Goal: Task Accomplishment & Management: Manage account settings

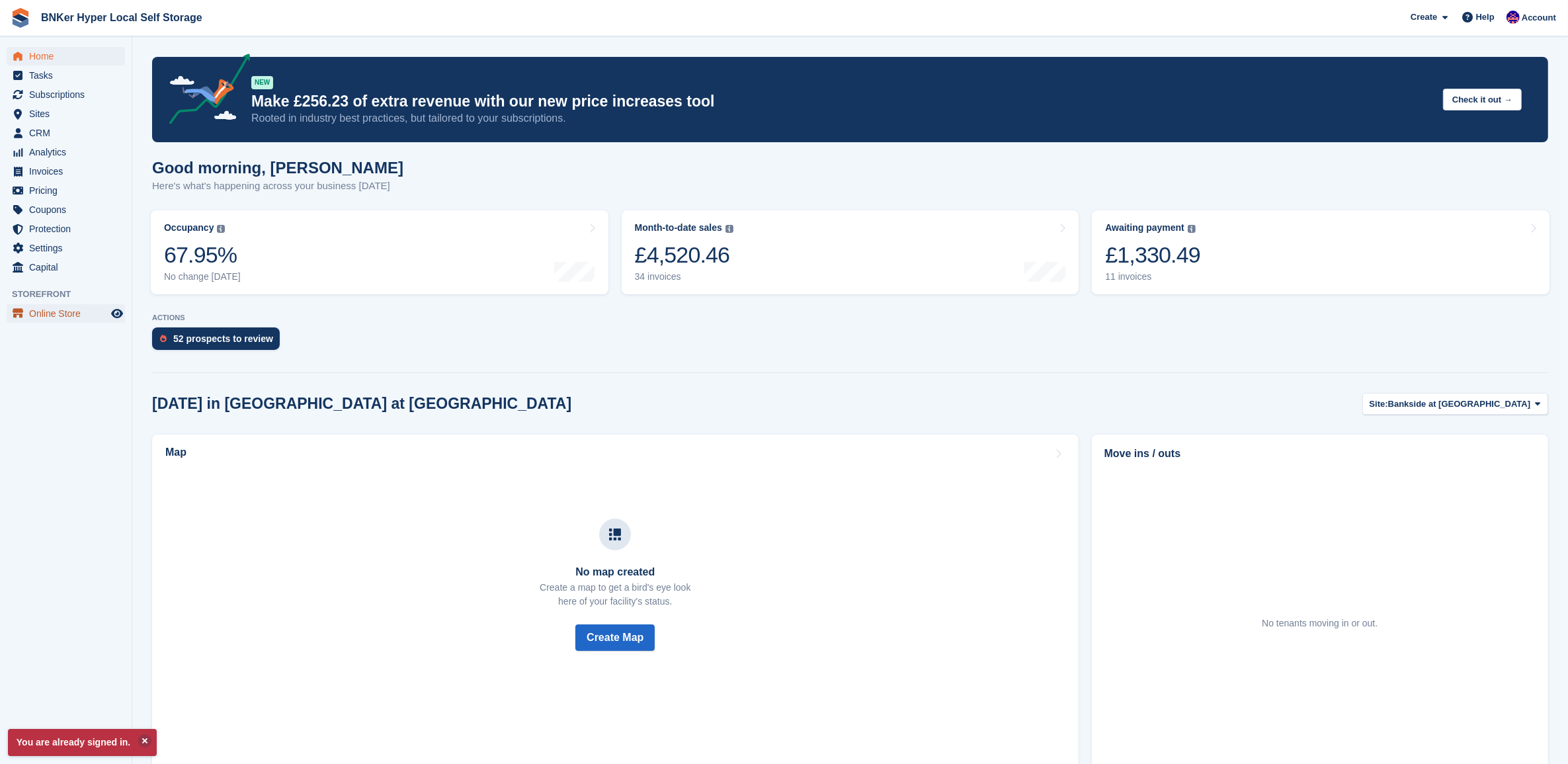
click at [51, 315] on span "Online Store" at bounding box center [68, 314] width 80 height 19
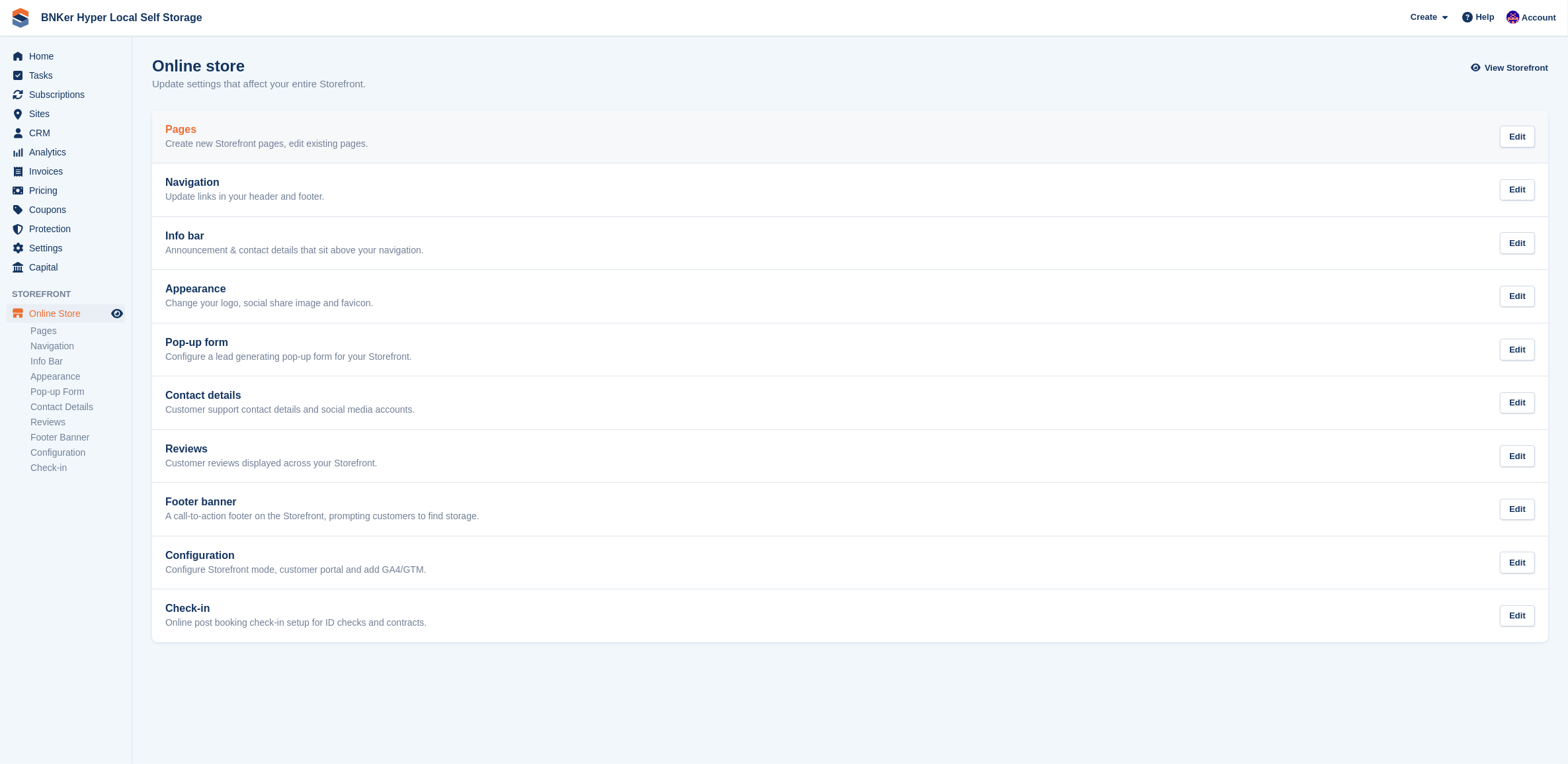
click at [187, 127] on h2 "Pages" at bounding box center [266, 130] width 203 height 12
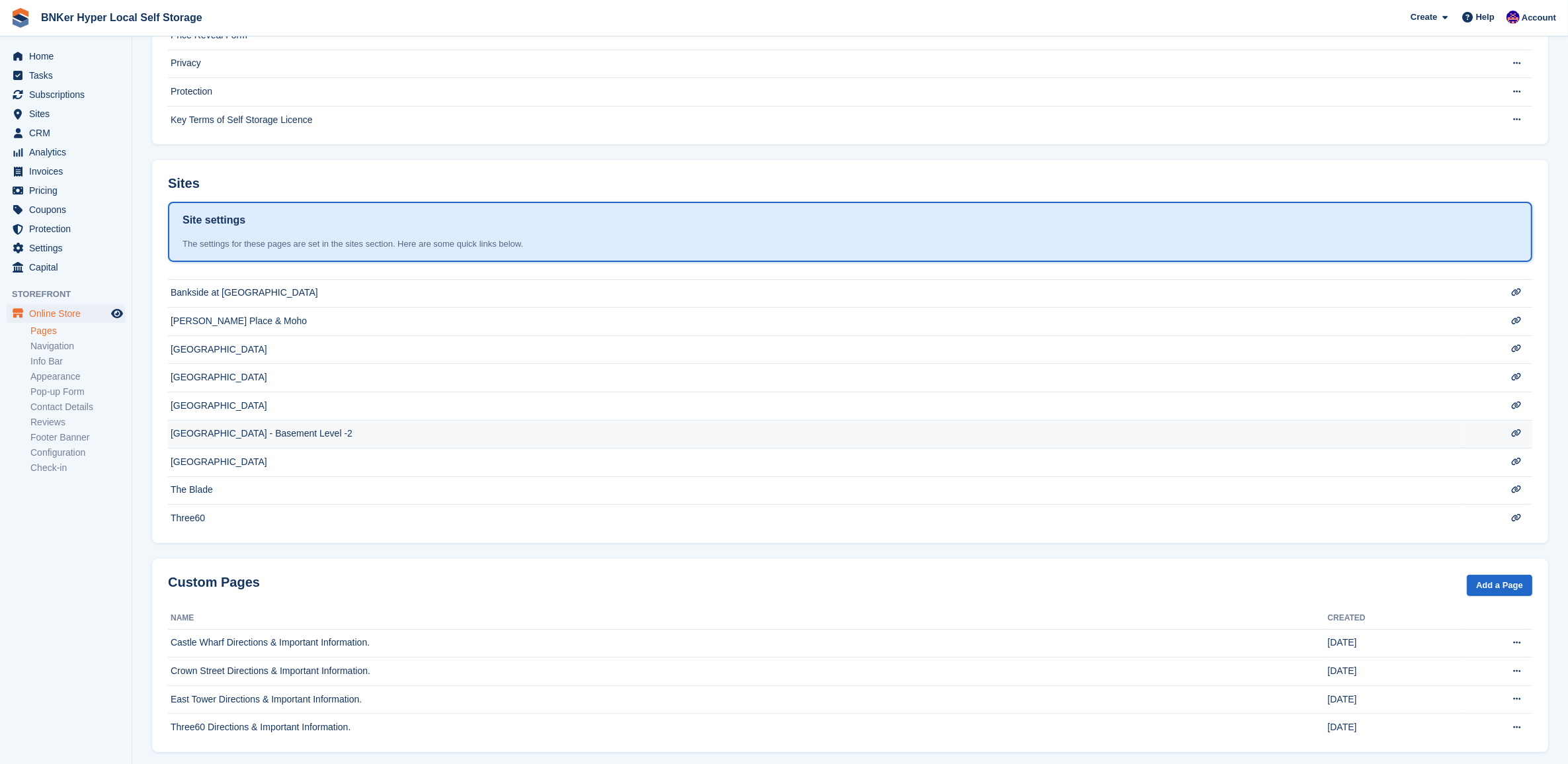
scroll to position [248, 0]
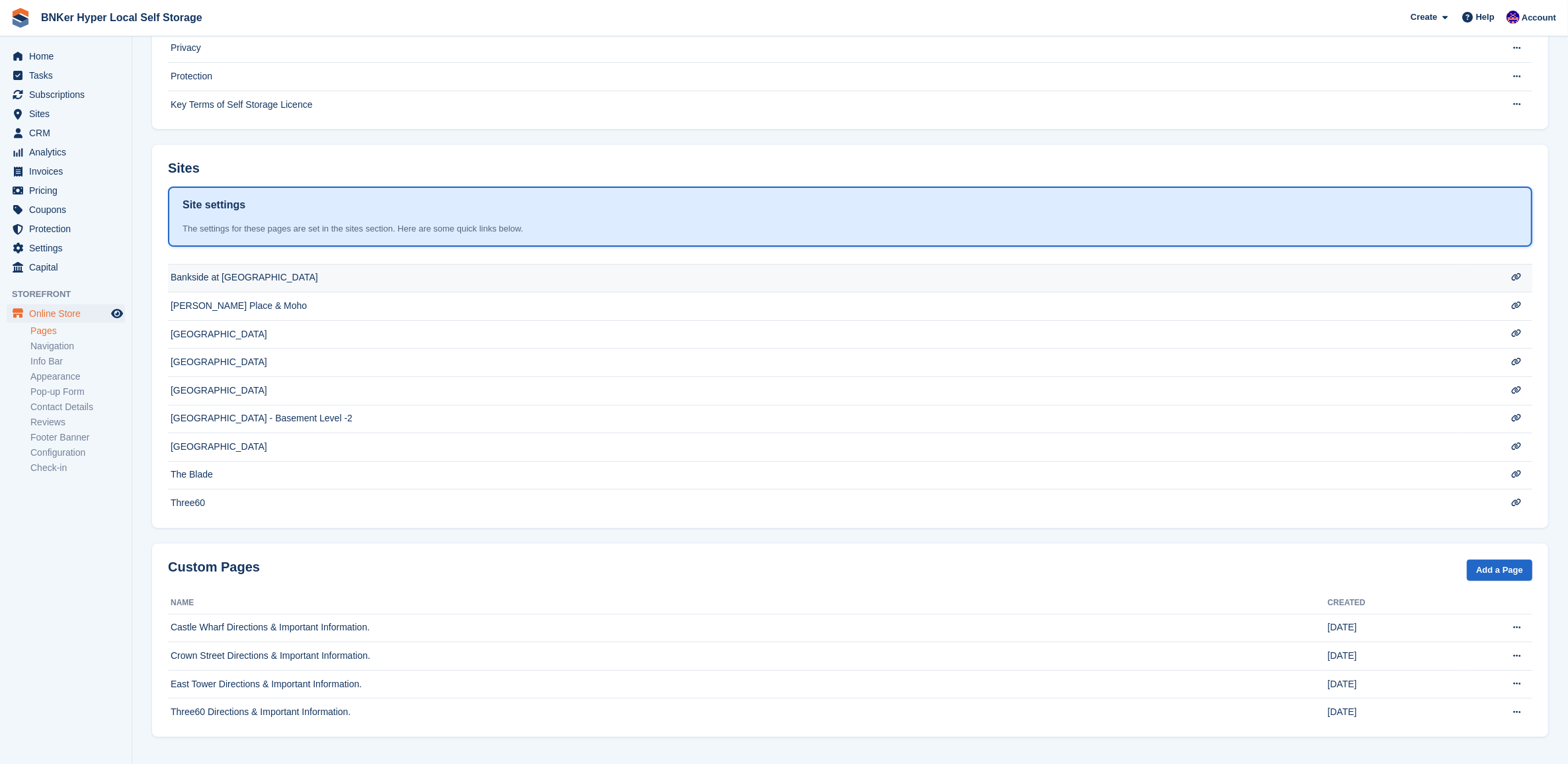
drag, startPoint x: 260, startPoint y: 281, endPoint x: 1520, endPoint y: 273, distance: 1260.0
click at [1520, 273] on icon at bounding box center [1517, 276] width 10 height 8
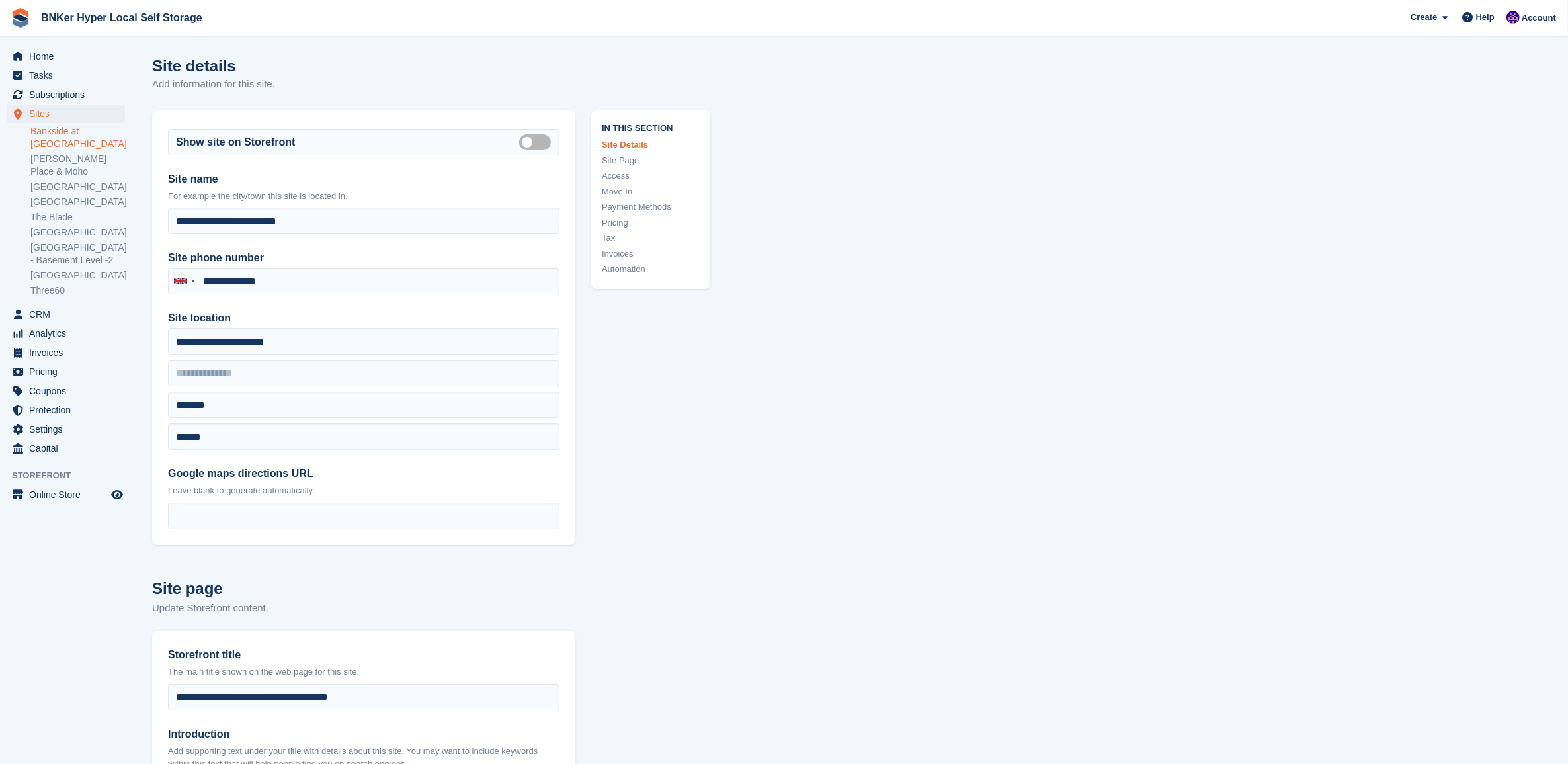
type input "**********"
click at [112, 489] on icon "Preview store" at bounding box center [117, 495] width 12 height 10
